Goal: Task Accomplishment & Management: Use online tool/utility

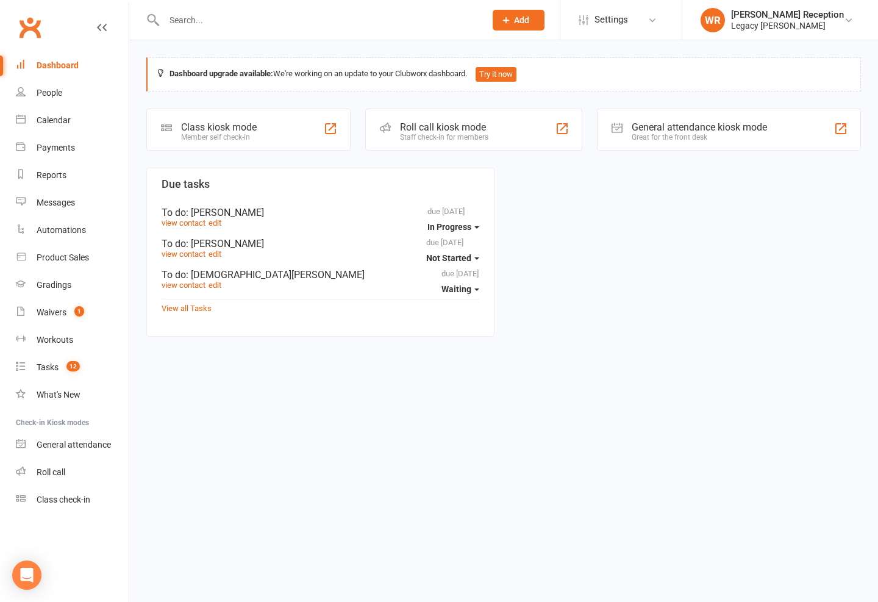
click at [95, 81] on link "People" at bounding box center [72, 92] width 113 height 27
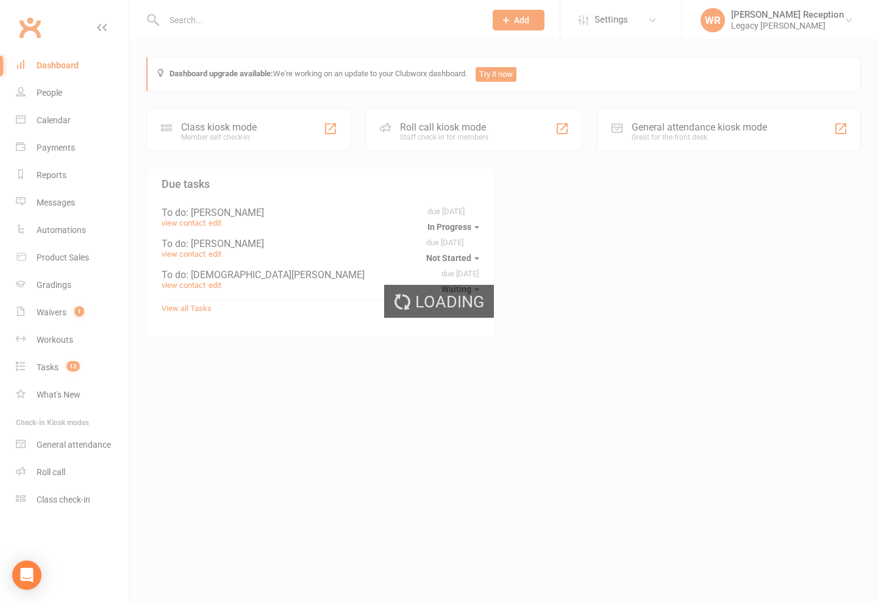
select select "100"
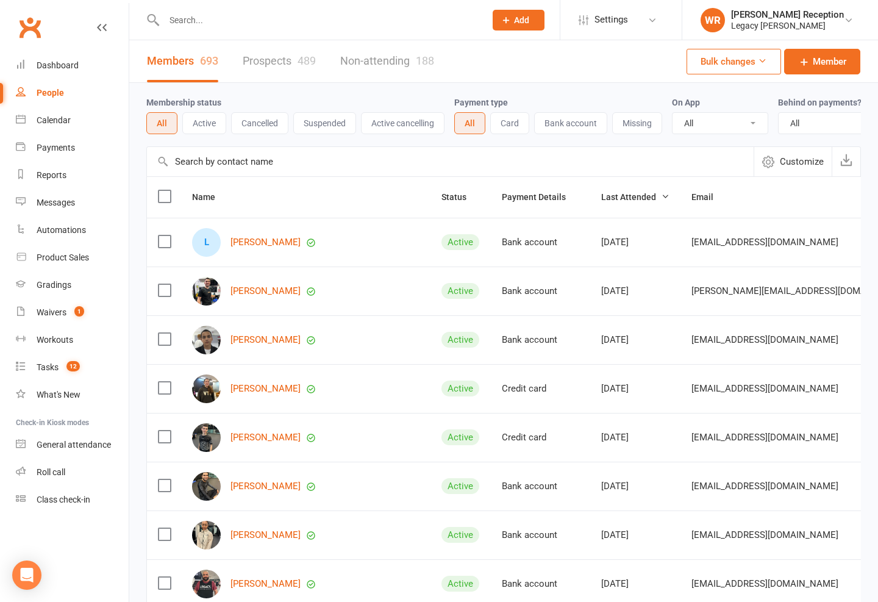
click at [82, 140] on link "Payments" at bounding box center [72, 147] width 113 height 27
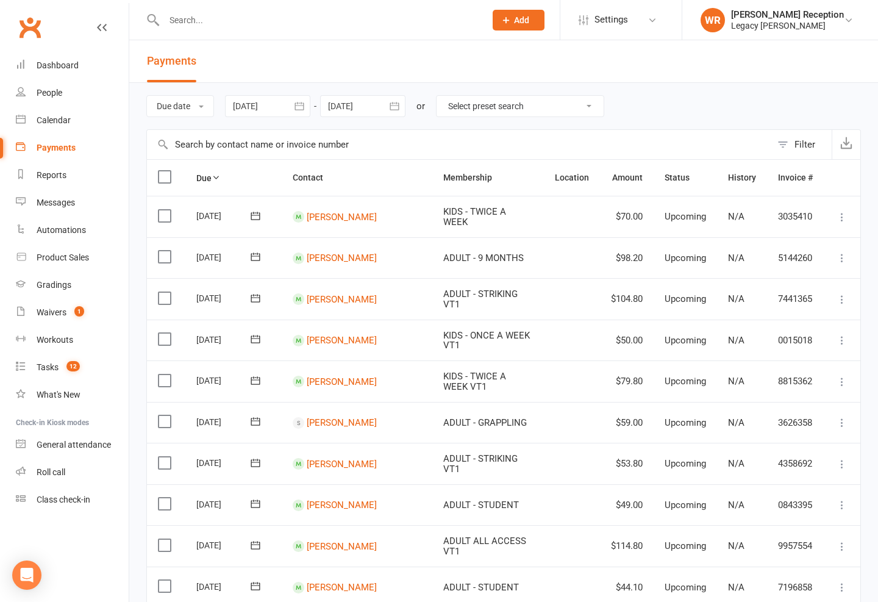
click at [95, 230] on link "Automations" at bounding box center [72, 230] width 113 height 27
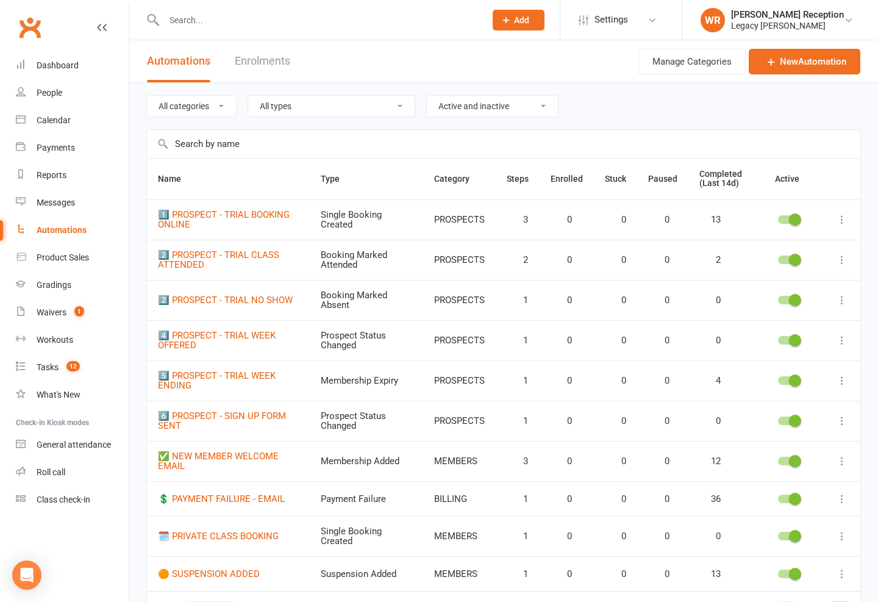
click at [79, 195] on link "Messages" at bounding box center [72, 202] width 113 height 27
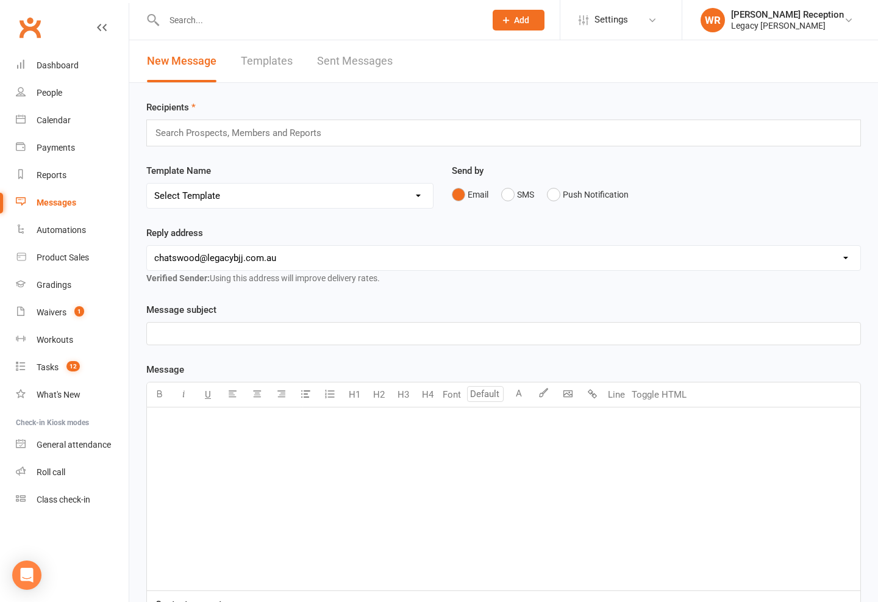
click at [59, 21] on div "Clubworx" at bounding box center [64, 34] width 129 height 45
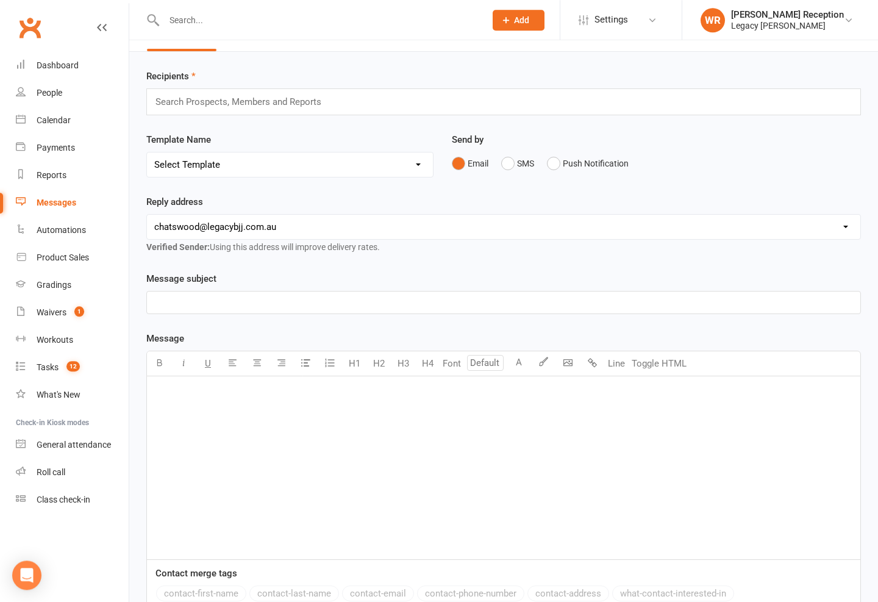
scroll to position [31, 0]
click at [76, 72] on link "Dashboard" at bounding box center [72, 65] width 113 height 27
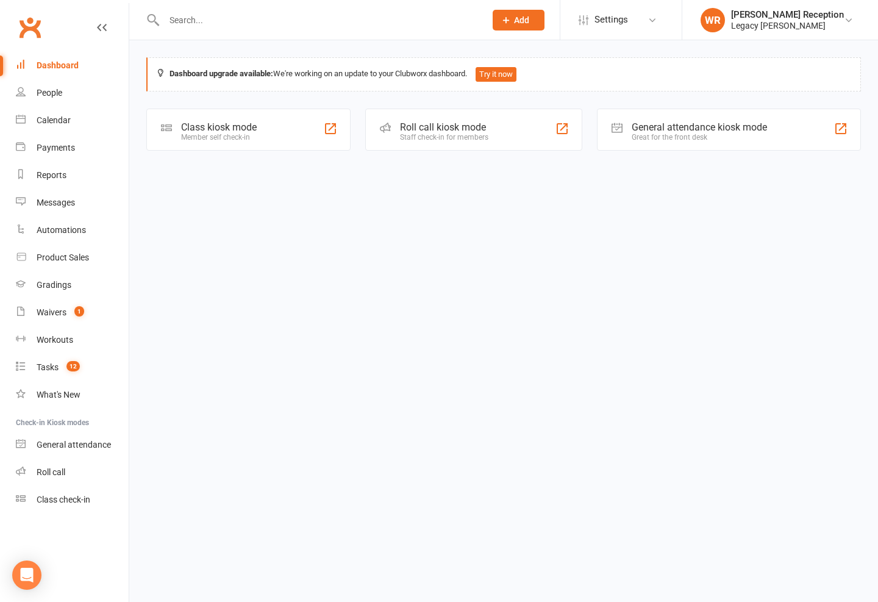
click at [72, 52] on link "Dashboard" at bounding box center [72, 65] width 113 height 27
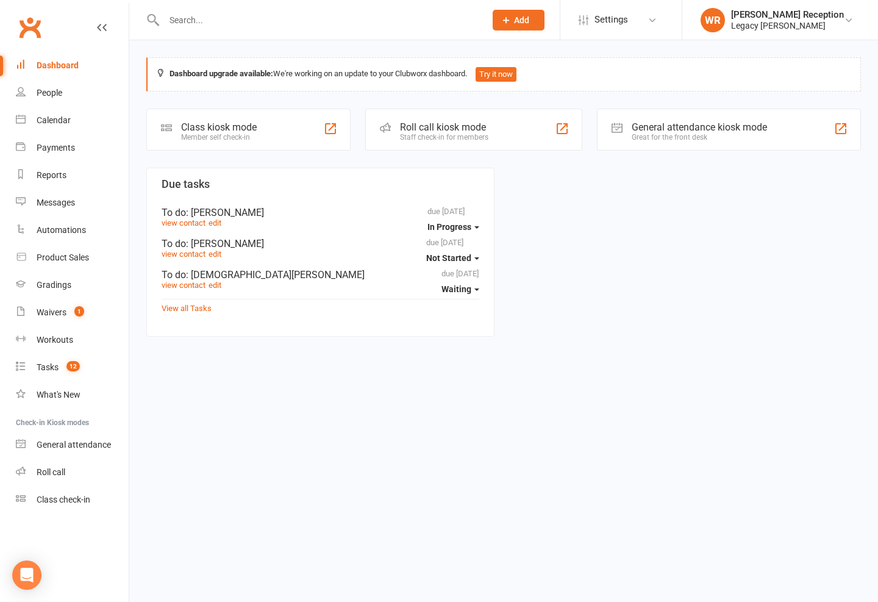
click at [68, 96] on link "People" at bounding box center [72, 92] width 113 height 27
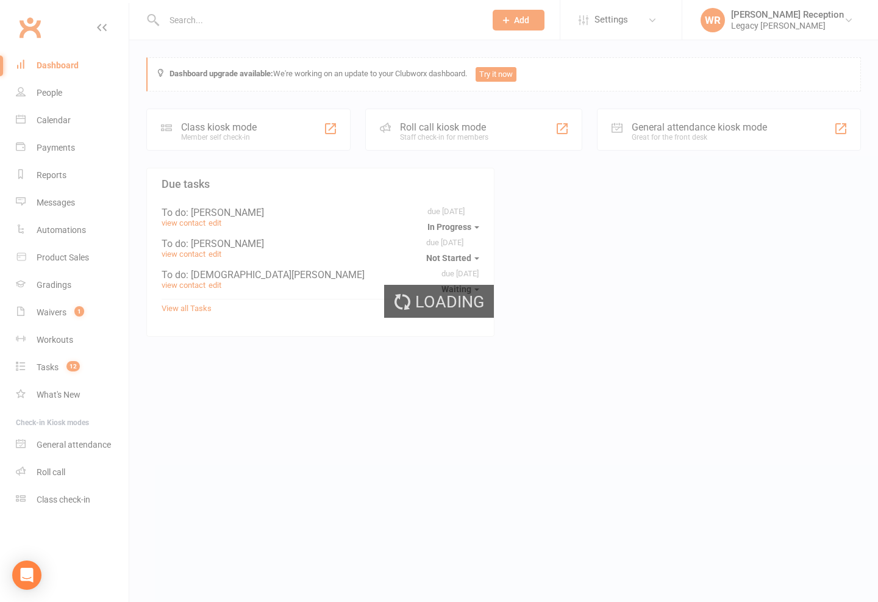
select select "100"
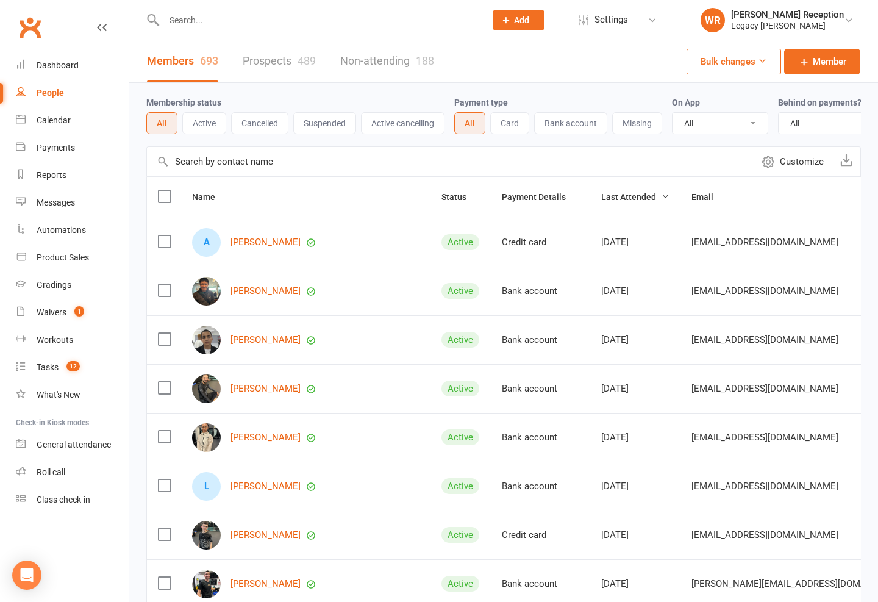
click at [199, 5] on div at bounding box center [311, 20] width 331 height 40
click at [205, 27] on input "text" at bounding box center [318, 20] width 317 height 17
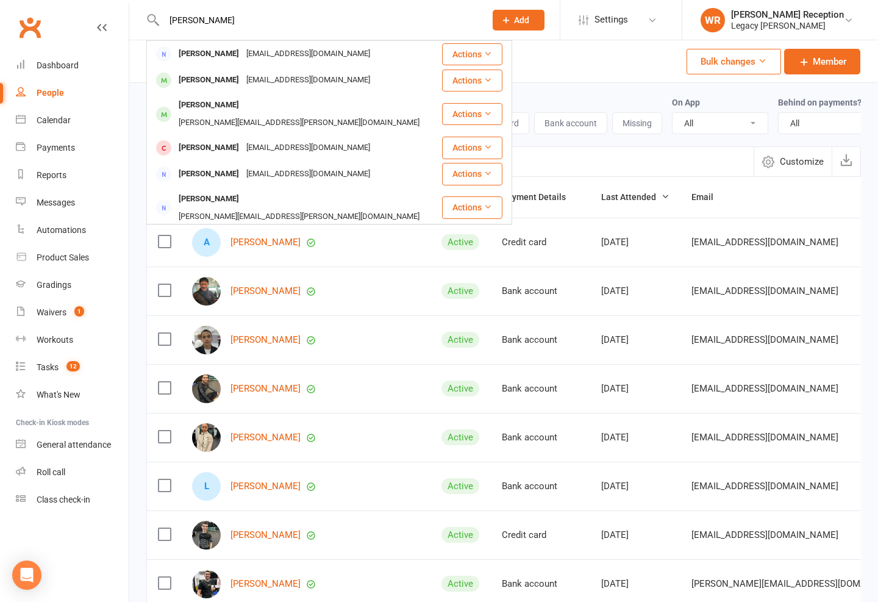
type input "Tjandra"
click at [202, 71] on div "Daniel Tjandra" at bounding box center [209, 80] width 68 height 18
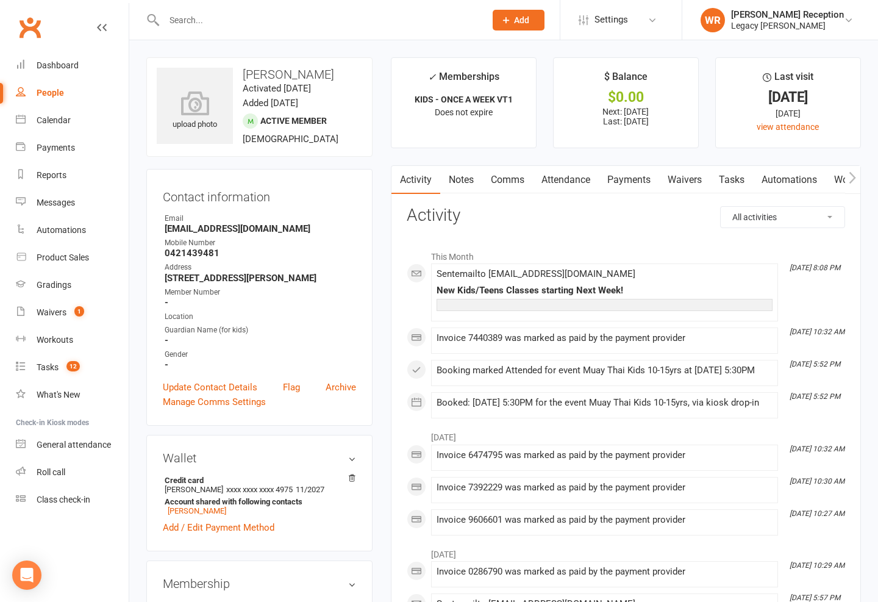
click at [524, 5] on div "Prospect Member Non-attending contact Class / event Appointment Grading event T…" at bounding box center [518, 20] width 83 height 40
click at [65, 52] on link "Dashboard" at bounding box center [72, 65] width 113 height 27
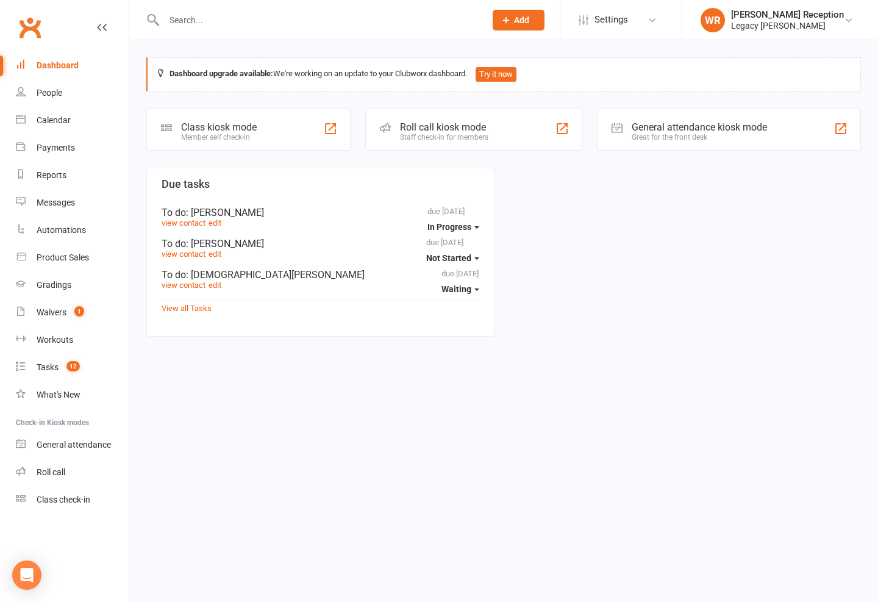
click at [77, 226] on link "Automations" at bounding box center [72, 230] width 113 height 27
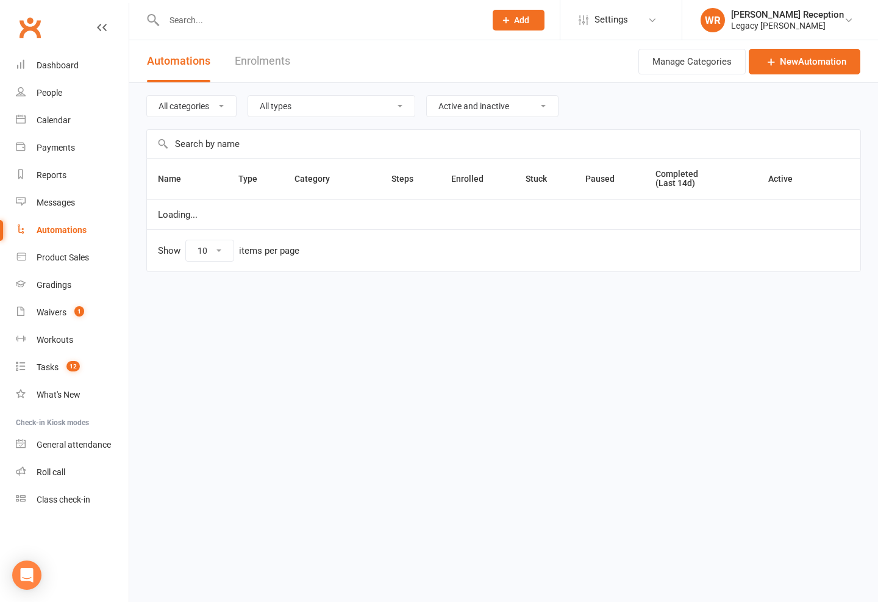
click at [73, 164] on link "Reports" at bounding box center [72, 175] width 113 height 27
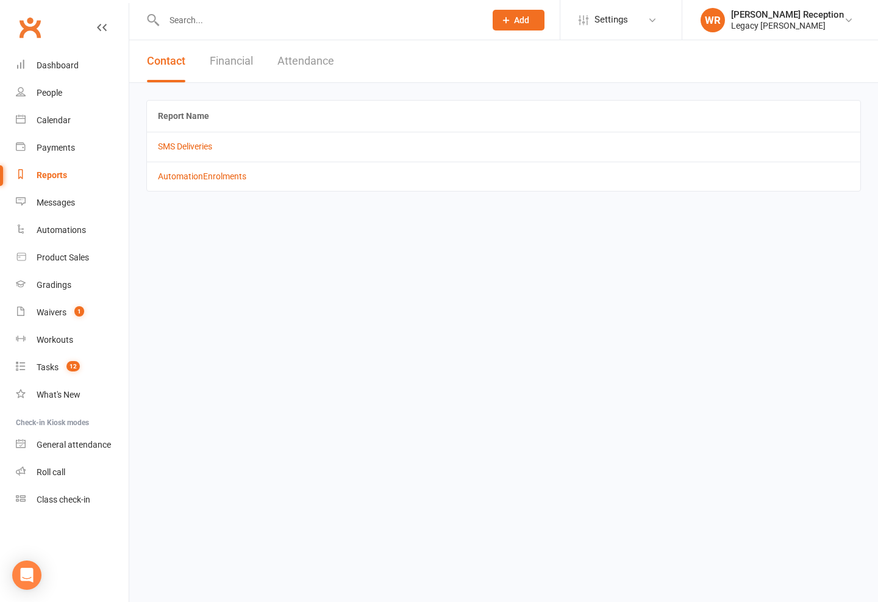
click at [97, 250] on link "Product Sales" at bounding box center [72, 257] width 113 height 27
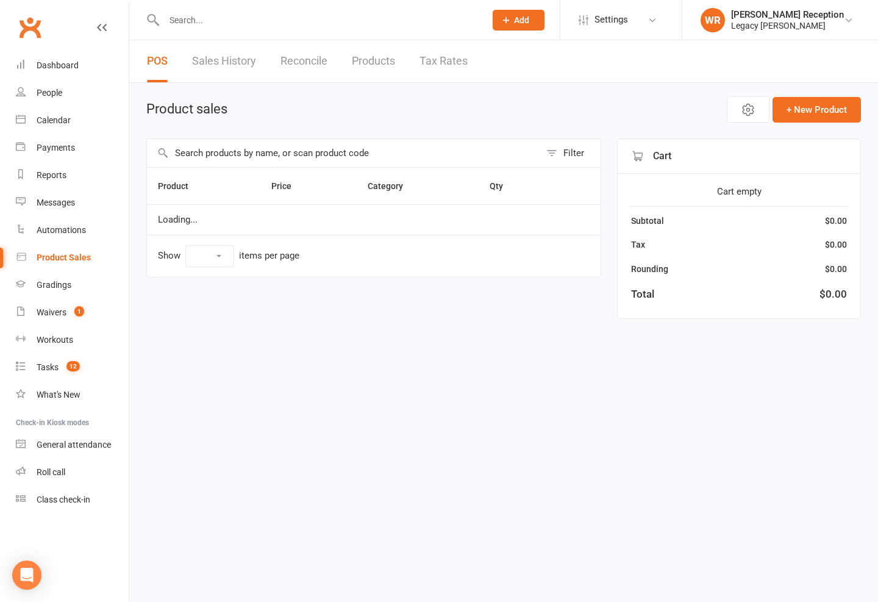
select select "10"
click at [85, 475] on link "Roll call" at bounding box center [72, 472] width 113 height 27
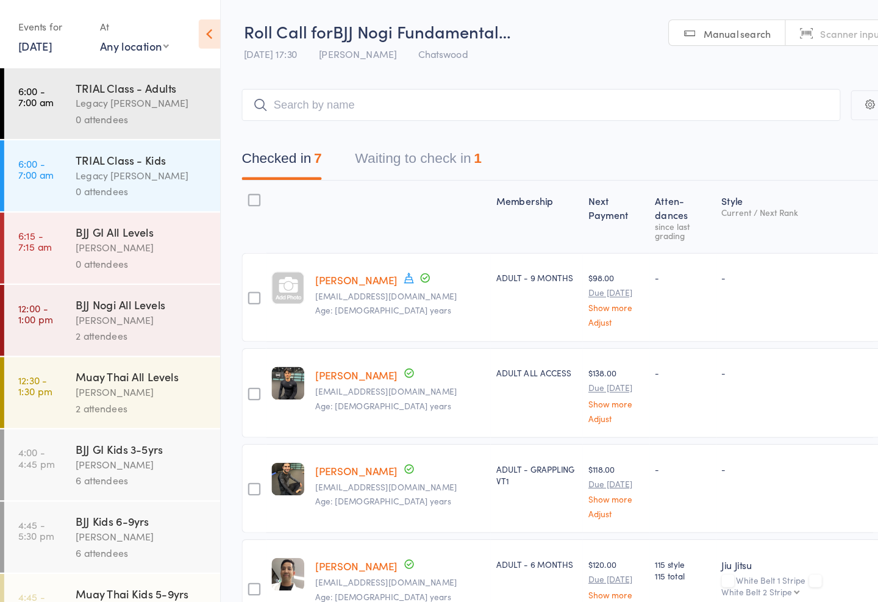
click at [136, 336] on div "Muay Thai All Levels" at bounding box center [124, 330] width 116 height 13
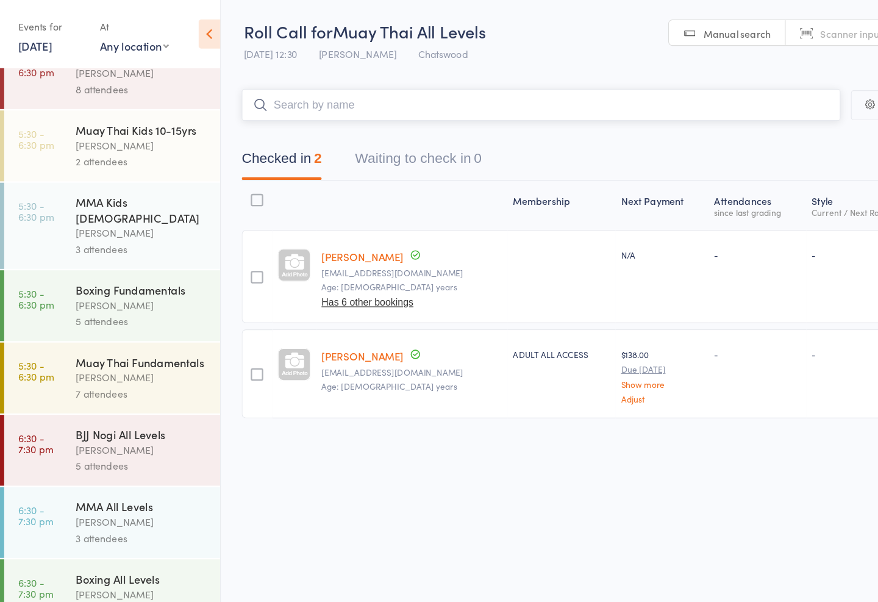
scroll to position [537, 0]
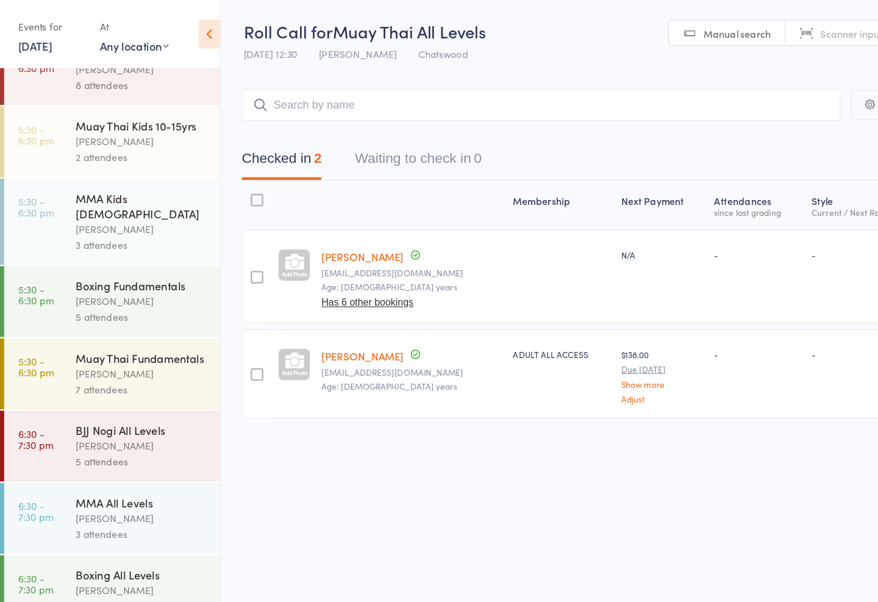
click at [146, 321] on div "Muay Thai Fundamentals" at bounding box center [124, 313] width 116 height 13
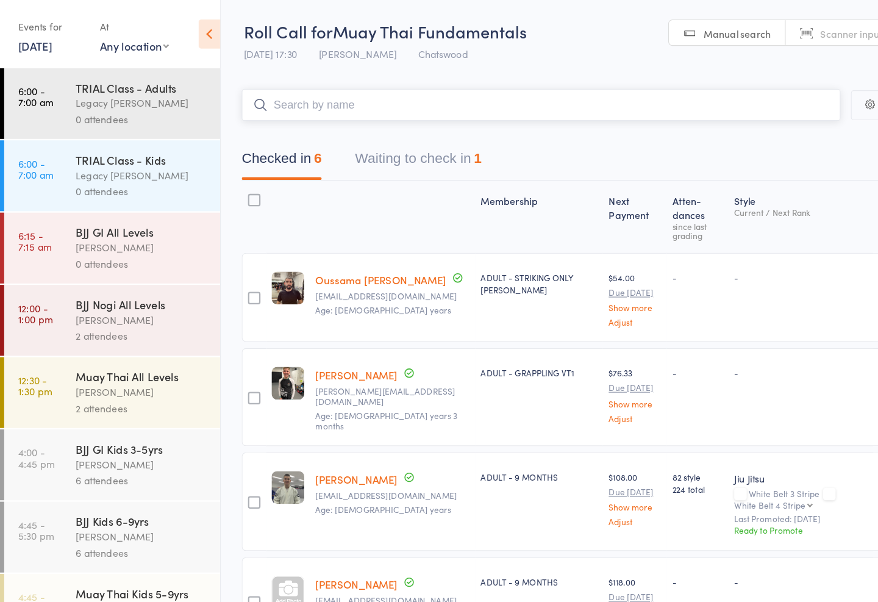
click at [336, 98] on input "search" at bounding box center [475, 92] width 526 height 28
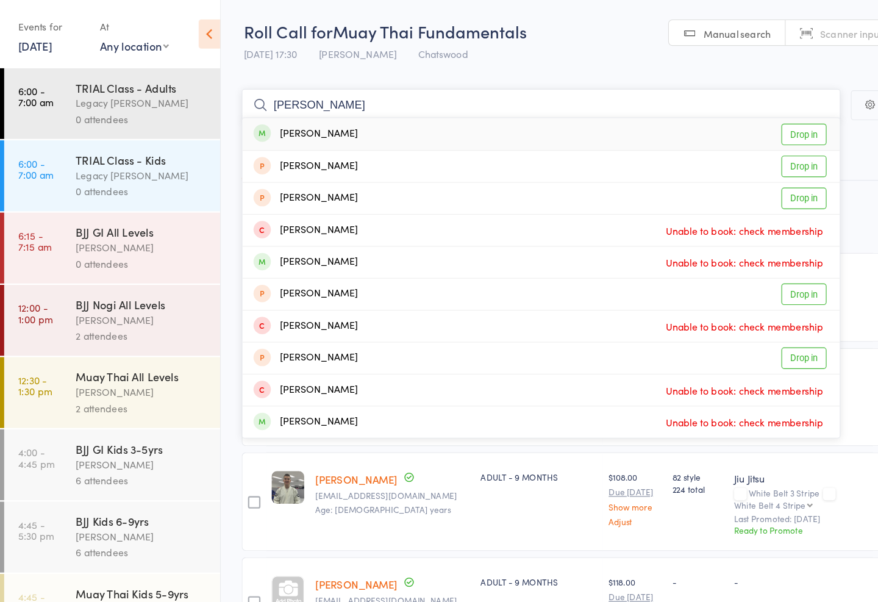
type input "[PERSON_NAME]"
click at [706, 111] on link "Drop in" at bounding box center [706, 118] width 40 height 19
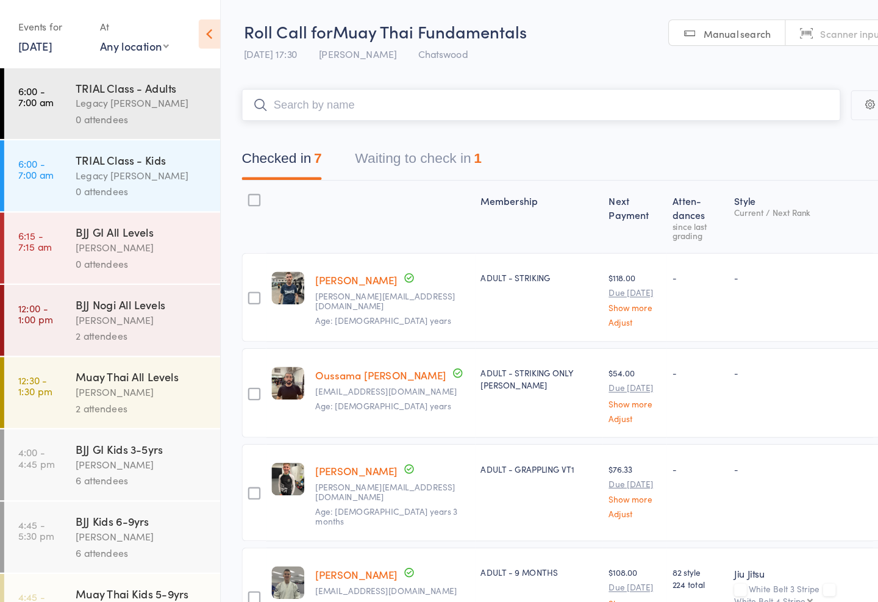
click at [253, 91] on input "search" at bounding box center [475, 92] width 526 height 28
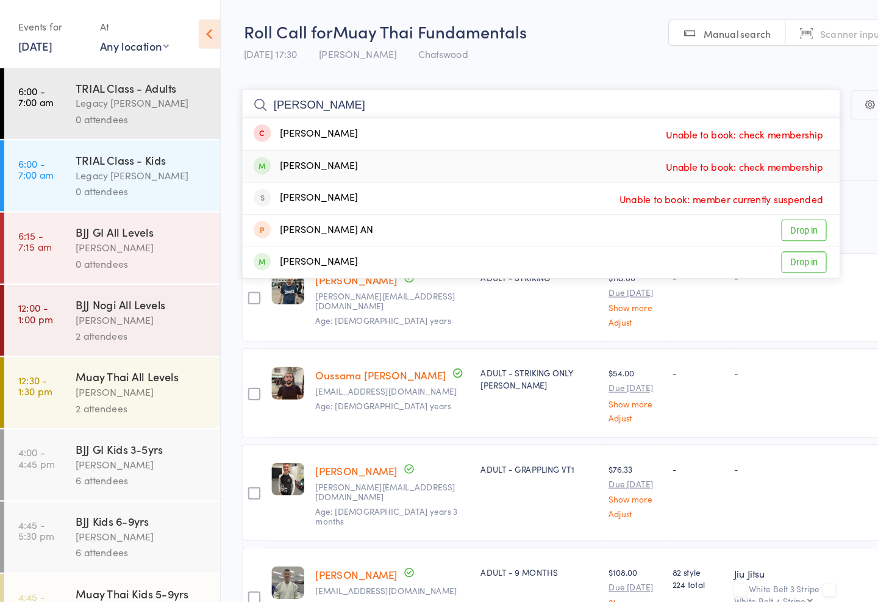
type input "[PERSON_NAME]"
click at [711, 149] on span "Unable to book: check membership" at bounding box center [654, 146] width 144 height 18
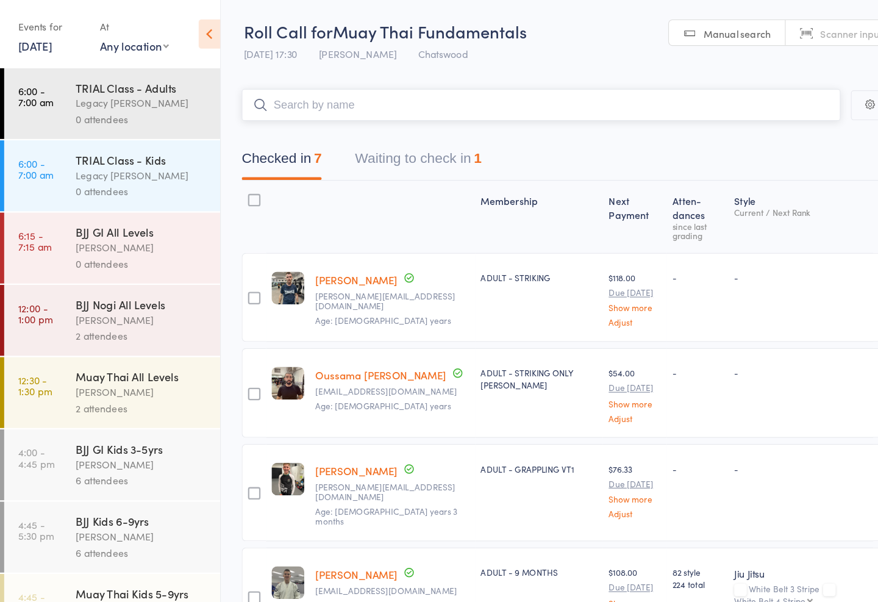
click at [555, 88] on input "search" at bounding box center [475, 92] width 526 height 28
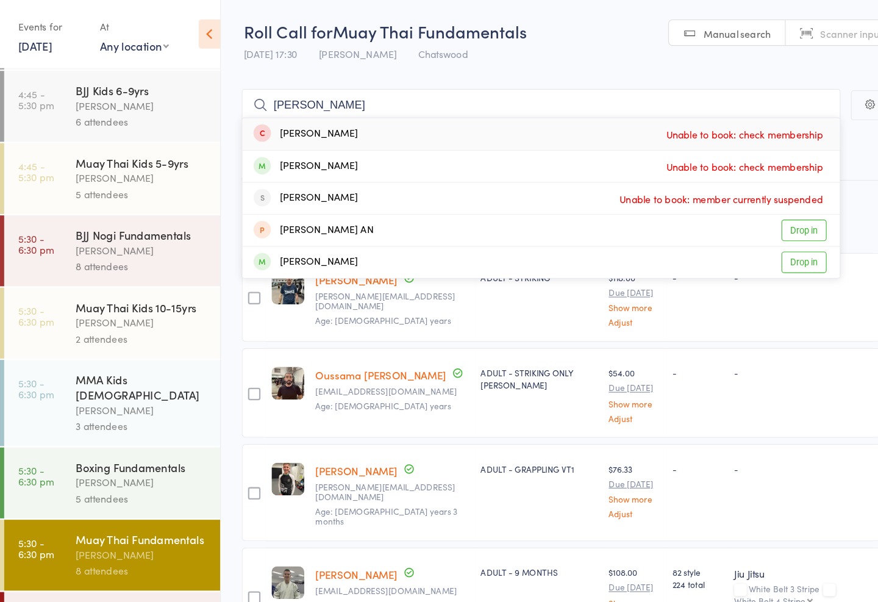
scroll to position [398, 0]
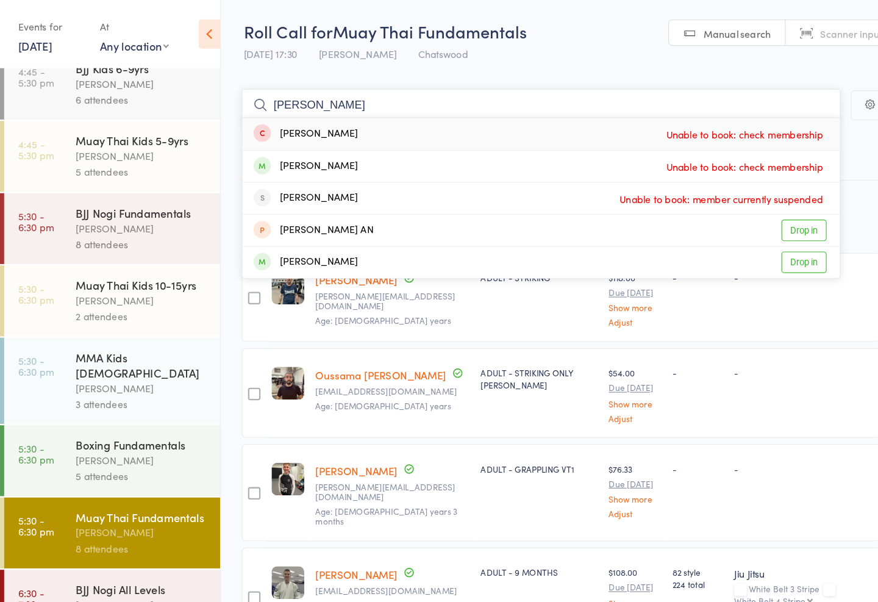
type input "[PERSON_NAME]"
click at [104, 335] on div "[PERSON_NAME]" at bounding box center [124, 341] width 116 height 14
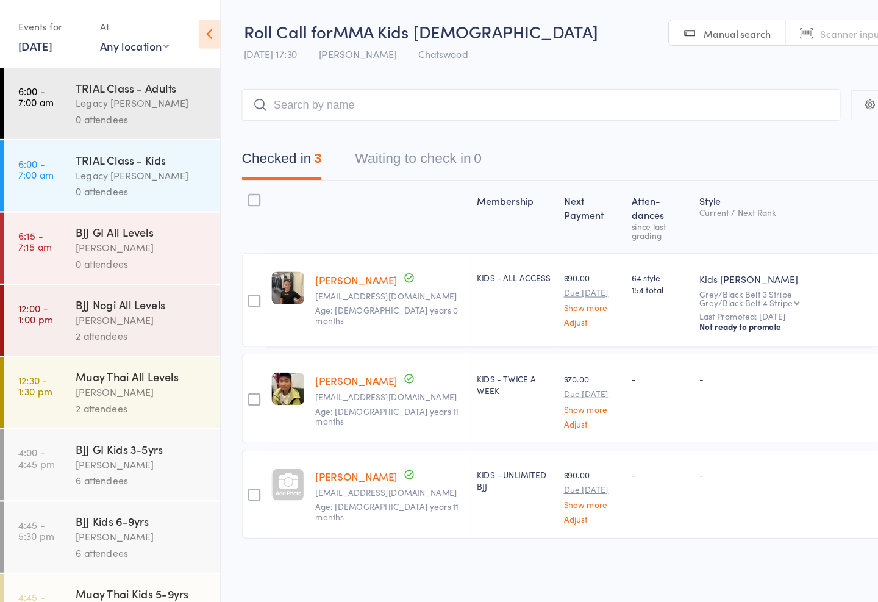
click at [409, 76] on main "CSV Checked in 3 Waiting to check in 0 Sort by Last name First name Last name B…" at bounding box center [536, 293] width 684 height 467
click at [463, 81] on input "search" at bounding box center [475, 92] width 526 height 28
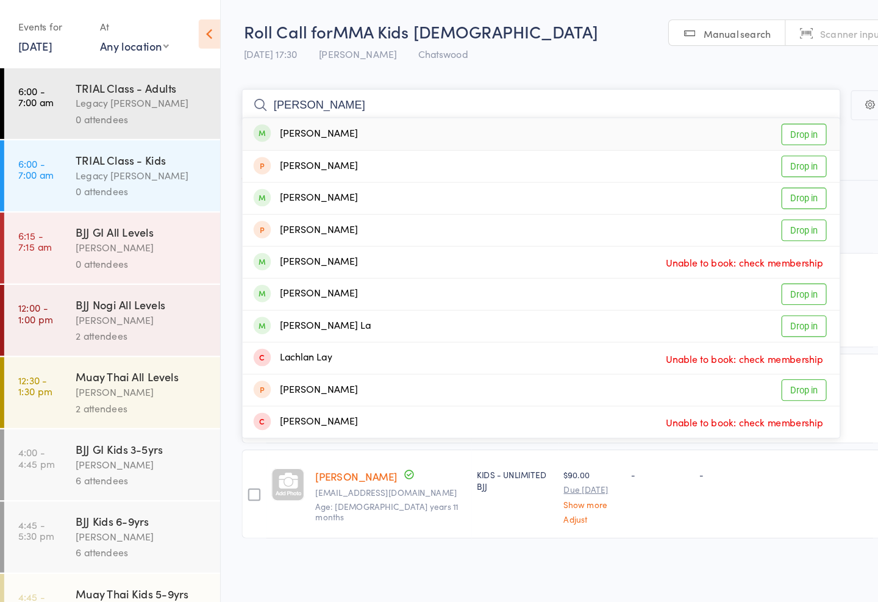
type input "[PERSON_NAME]"
click at [340, 121] on div "[PERSON_NAME] Drop in" at bounding box center [475, 118] width 525 height 28
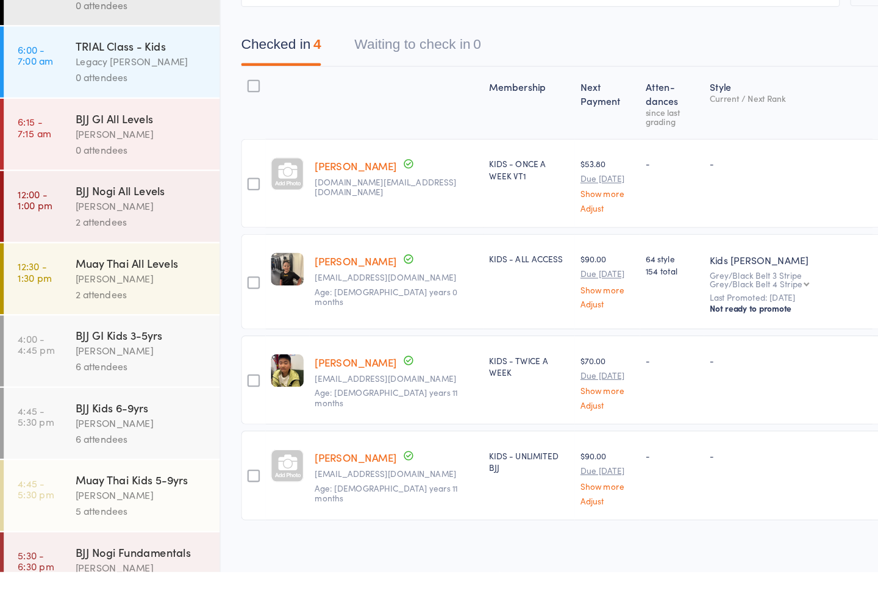
click at [224, 256] on div at bounding box center [223, 261] width 11 height 11
click at [220, 258] on input "checkbox" at bounding box center [220, 258] width 0 height 0
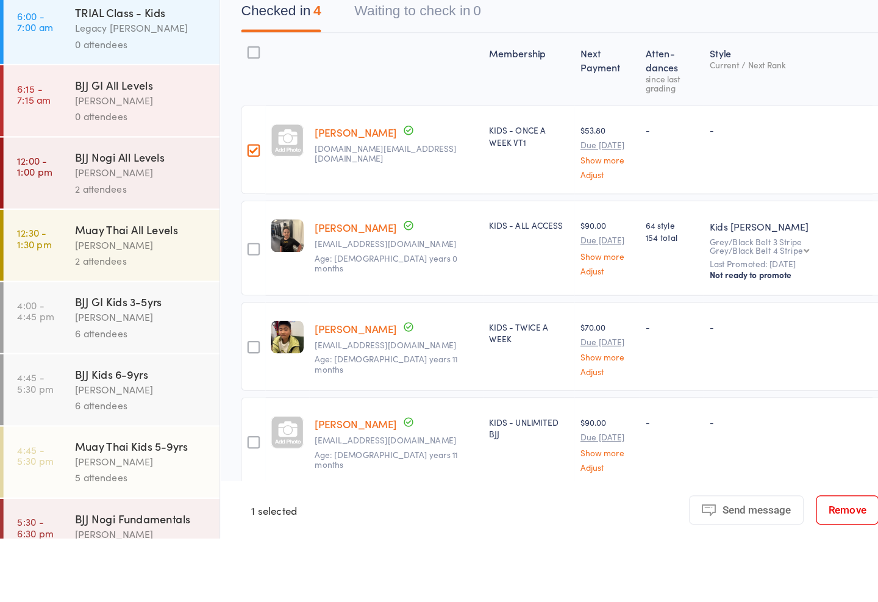
scroll to position [55, 0]
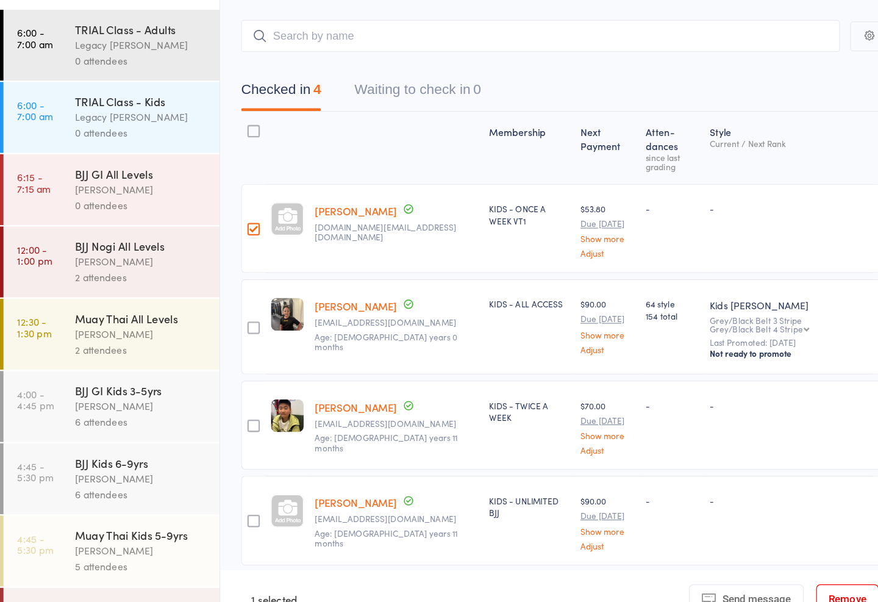
click at [618, 213] on div "-" at bounding box center [692, 252] width 148 height 78
click at [299, 230] on link "[PERSON_NAME]" at bounding box center [313, 236] width 72 height 13
